Goal: Task Accomplishment & Management: Manage account settings

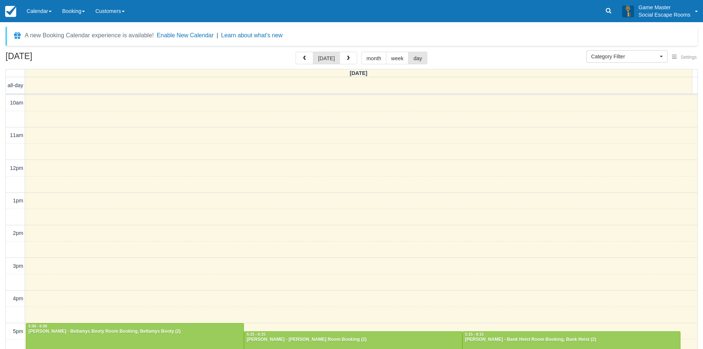
select select
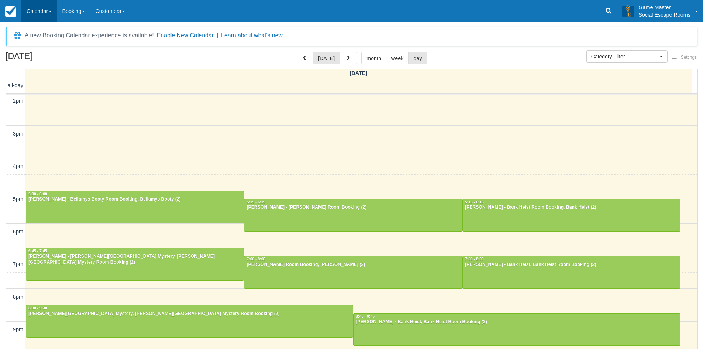
click at [57, 10] on link "Calendar" at bounding box center [38, 11] width 35 height 22
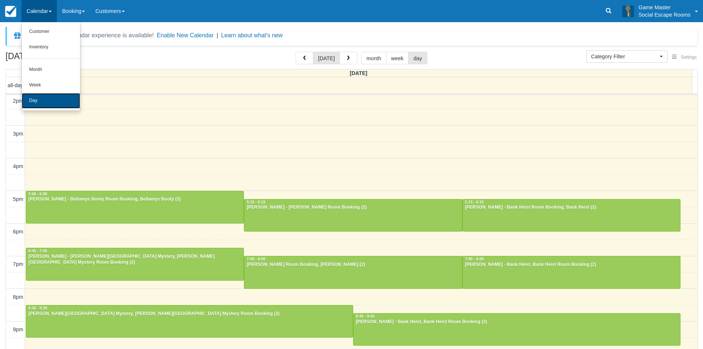
click at [38, 95] on link "Day" at bounding box center [51, 100] width 58 height 15
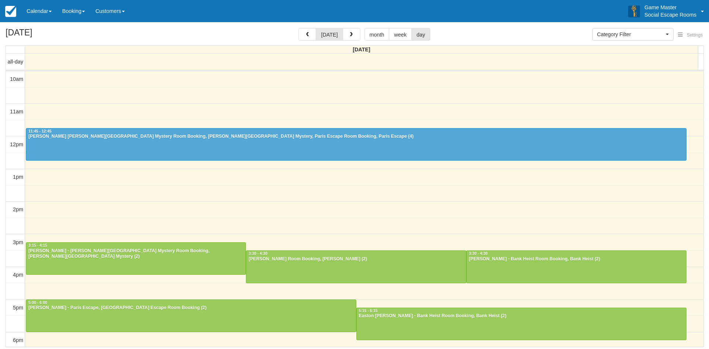
select select
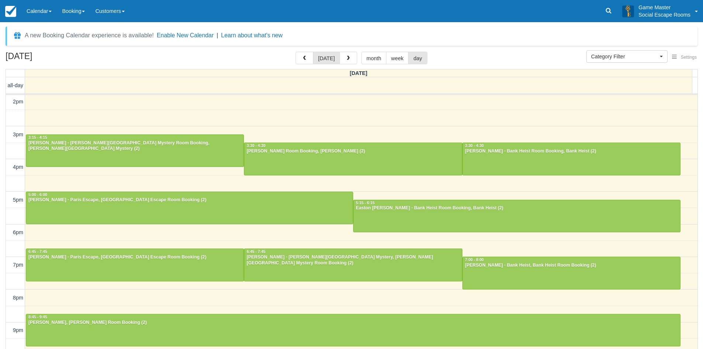
scroll to position [132, 0]
click at [233, 17] on div "Menu Calendar Customer Inventory Month Week Day Booking Notes New Booking Merch…" at bounding box center [351, 11] width 703 height 22
click at [28, 6] on link "Calendar" at bounding box center [38, 11] width 35 height 22
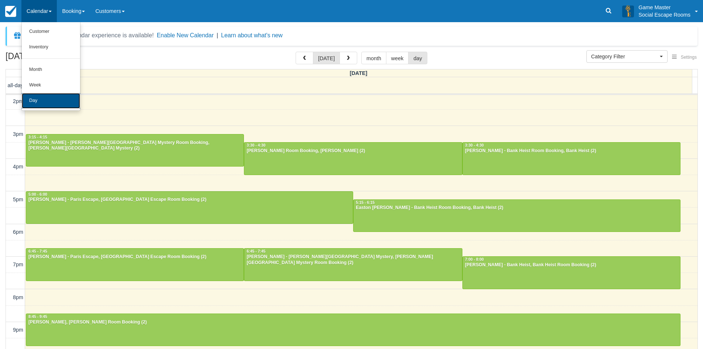
click at [42, 95] on link "Day" at bounding box center [51, 100] width 58 height 15
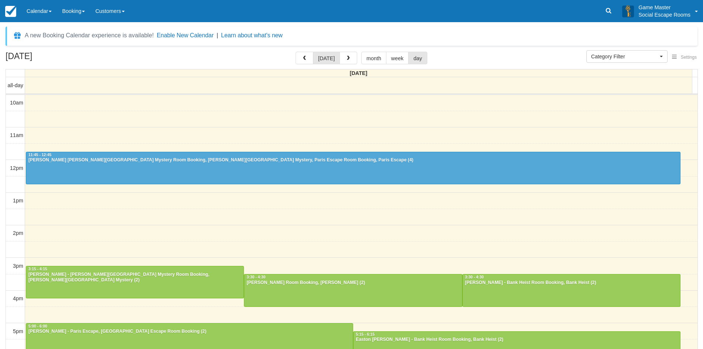
select select
click at [502, 32] on div "A new Booking Calendar experience is available! Enable New Calendar | Learn abo…" at bounding box center [352, 36] width 692 height 19
click at [38, 13] on link "Calendar" at bounding box center [38, 11] width 35 height 22
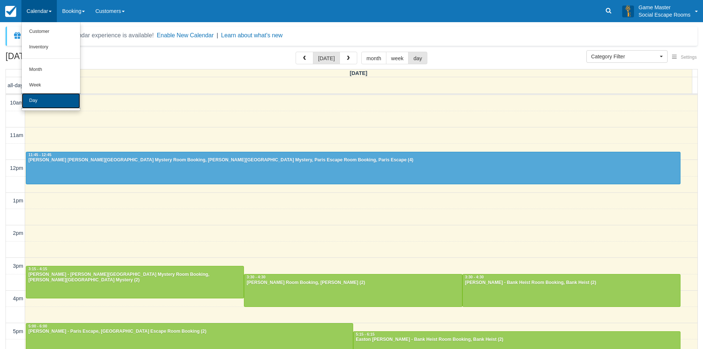
click at [55, 105] on link "Day" at bounding box center [51, 100] width 58 height 15
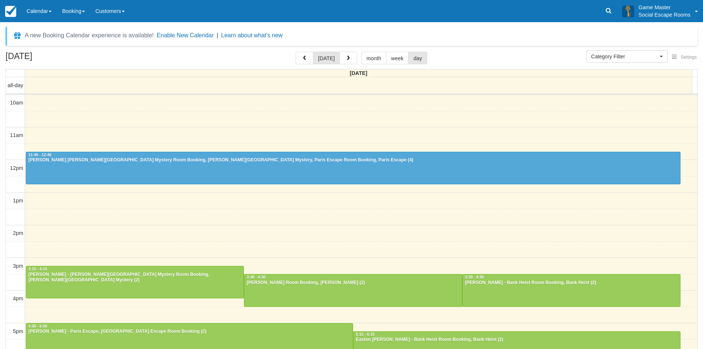
select select
click at [607, 17] on link at bounding box center [608, 11] width 17 height 22
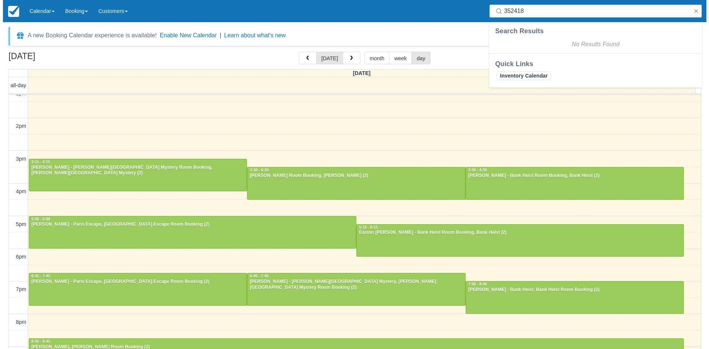
scroll to position [111, 0]
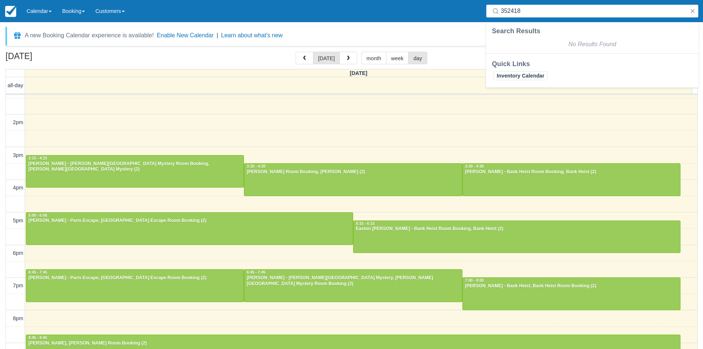
type input "352418"
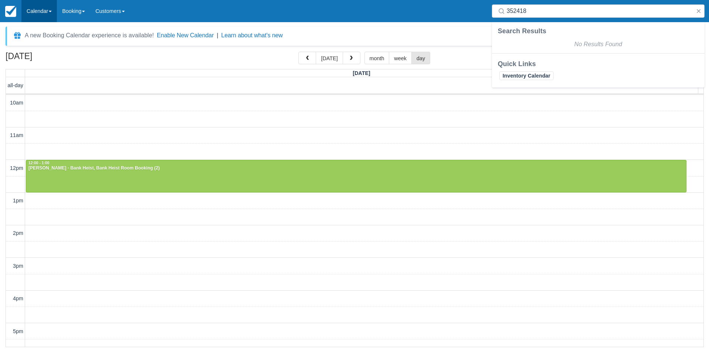
click at [50, 13] on link "Calendar" at bounding box center [38, 11] width 35 height 22
click at [46, 98] on link "Day" at bounding box center [51, 100] width 58 height 15
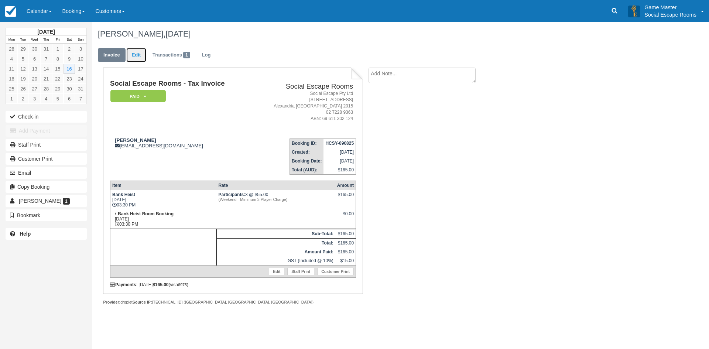
click at [137, 55] on link "Edit" at bounding box center [136, 55] width 20 height 14
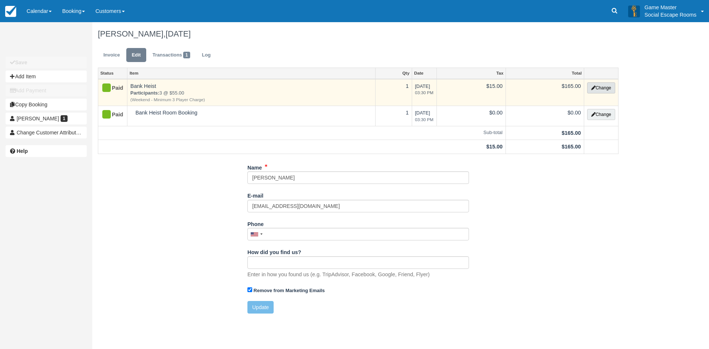
click at [594, 88] on icon "button" at bounding box center [593, 88] width 4 height 4
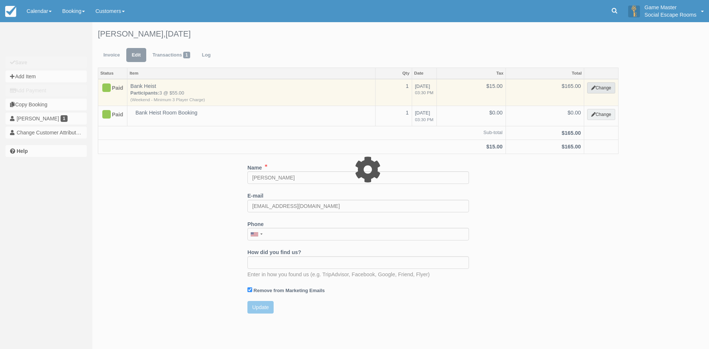
select select "2"
type input "165.00"
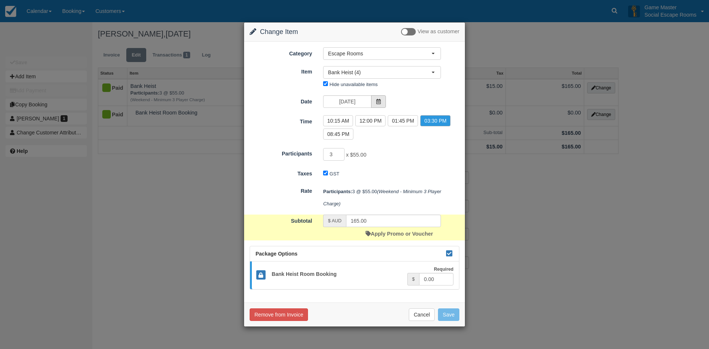
click at [374, 101] on span at bounding box center [378, 101] width 15 height 13
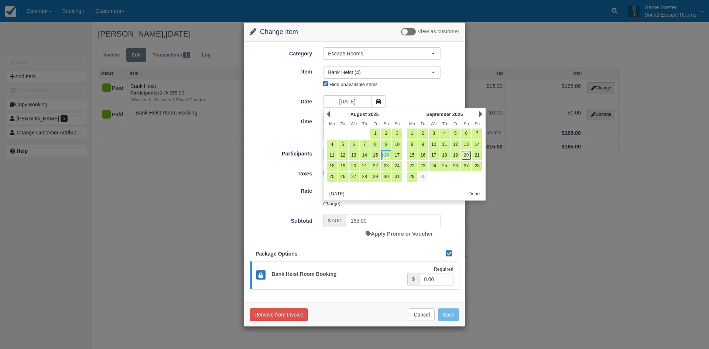
click at [465, 155] on link "20" at bounding box center [466, 155] width 10 height 10
type input "20/09/2025"
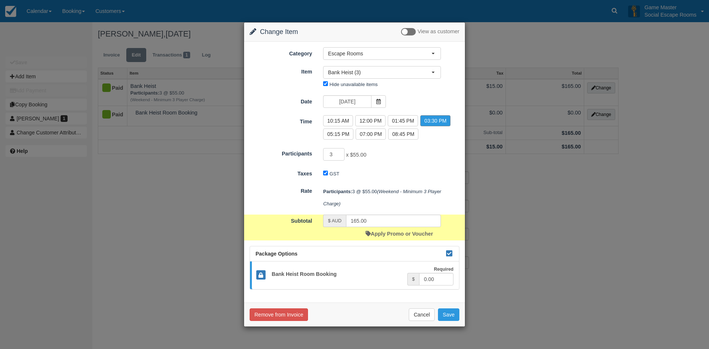
click at [435, 120] on label "03:30 PM" at bounding box center [435, 120] width 30 height 11
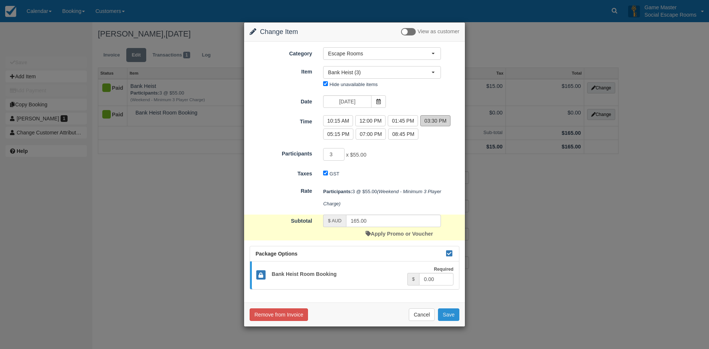
click at [444, 311] on button "Save" at bounding box center [448, 314] width 21 height 13
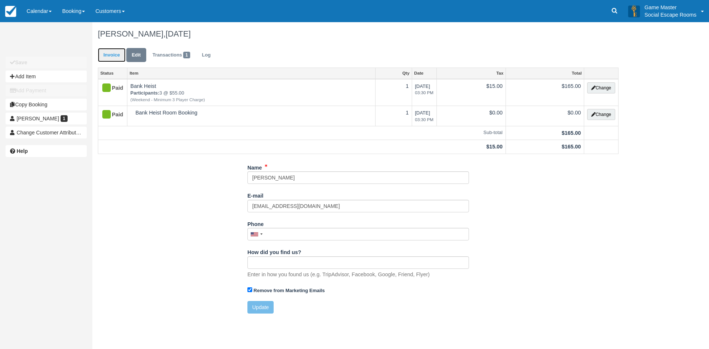
click at [113, 58] on link "Invoice" at bounding box center [112, 55] width 28 height 14
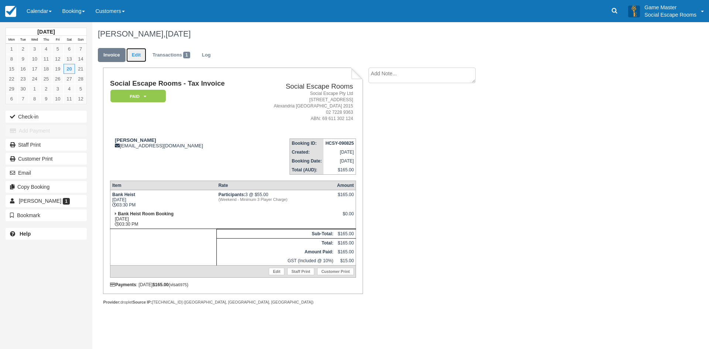
click at [142, 57] on link "Edit" at bounding box center [136, 55] width 20 height 14
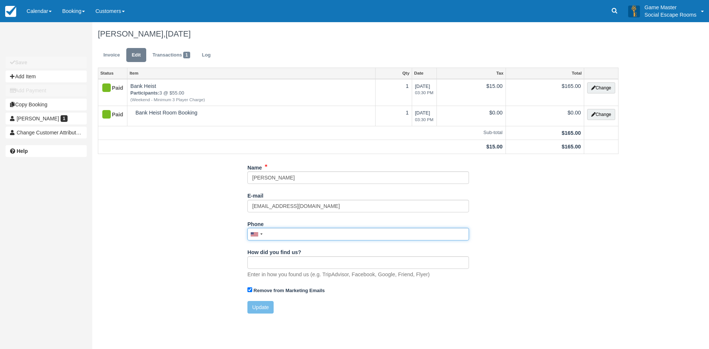
click at [282, 235] on input "Phone" at bounding box center [357, 234] width 221 height 13
click at [276, 235] on input "[PHONE_NUMBER]" at bounding box center [357, 234] width 221 height 13
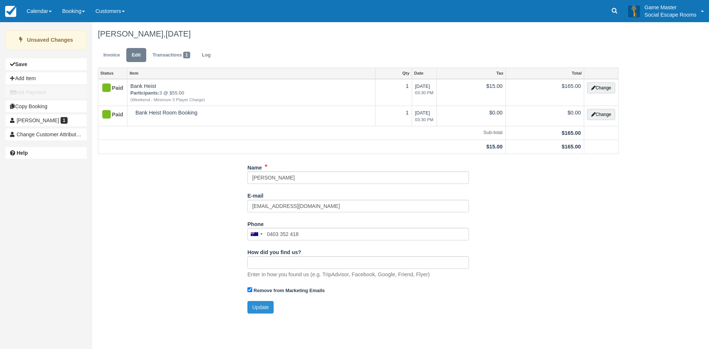
click at [259, 304] on button "Update" at bounding box center [260, 307] width 26 height 13
type input "[PHONE_NUMBER]"
click at [112, 49] on link "Invoice" at bounding box center [112, 55] width 28 height 14
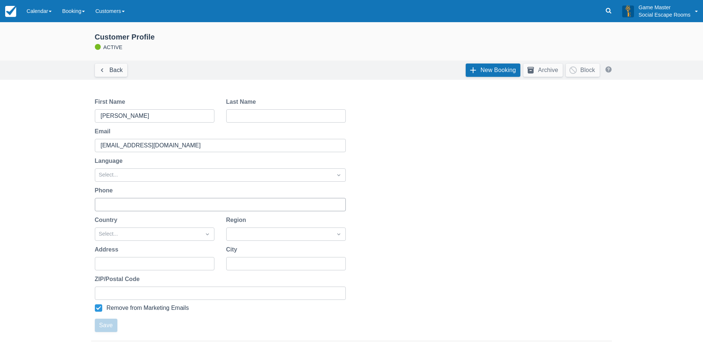
click at [121, 207] on input "Phone" at bounding box center [220, 204] width 238 height 13
paste input "61403352418"
type input "0403352418"
click at [113, 322] on button "Save" at bounding box center [106, 324] width 23 height 13
click at [118, 71] on link "Back" at bounding box center [111, 69] width 32 height 13
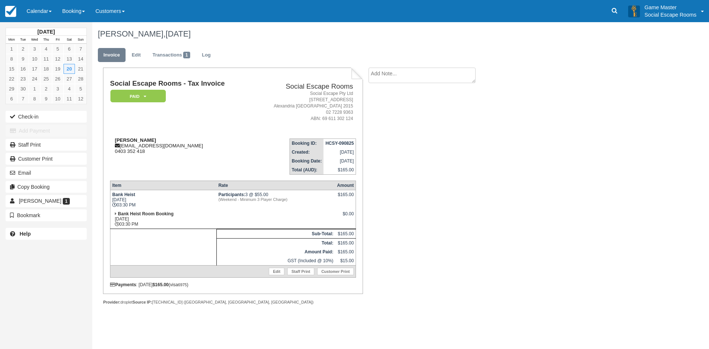
click at [161, 152] on div "[PERSON_NAME] [PERSON_NAME][EMAIL_ADDRESS][DOMAIN_NAME] 0403 352 418" at bounding box center [180, 145] width 141 height 17
click at [393, 75] on textarea at bounding box center [421, 88] width 107 height 41
type textarea "One player couldn't make it, and wanted to reschedule from 16/08 to 20/09"
click at [390, 115] on button "Create" at bounding box center [384, 117] width 33 height 13
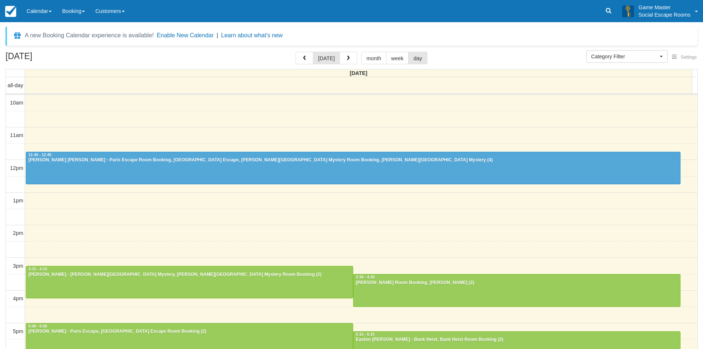
select select
